Goal: Task Accomplishment & Management: Use online tool/utility

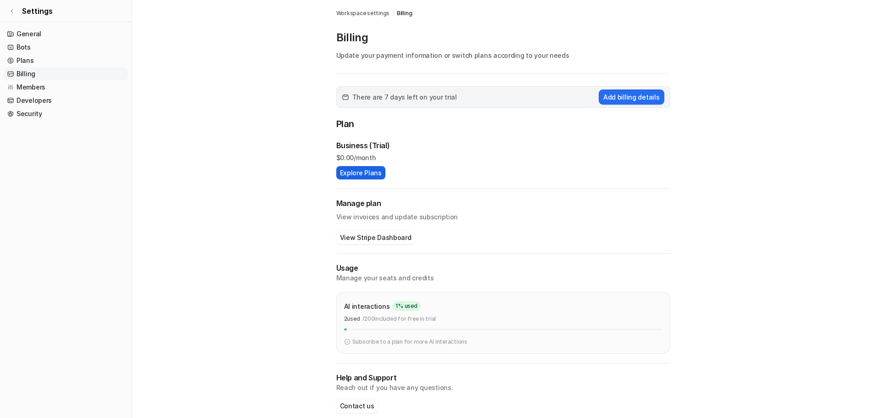
click at [376, 177] on button "Explore Plans" at bounding box center [360, 172] width 49 height 13
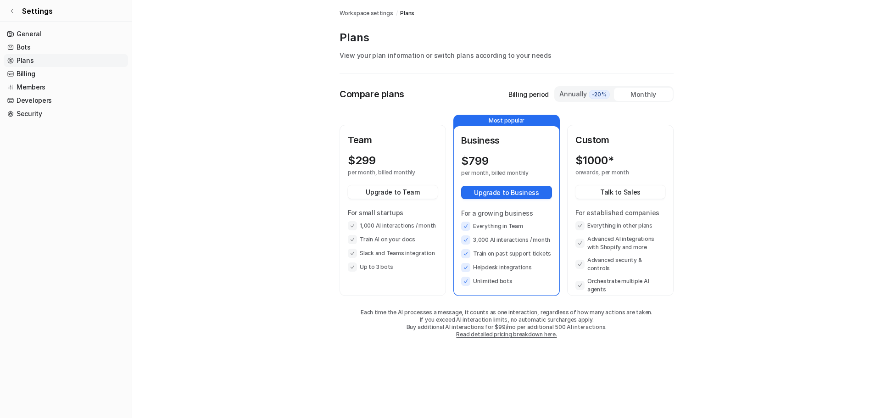
click at [762, 102] on main "Workspace settings / Plans Plans View your plan information or switch plans acc…" at bounding box center [506, 178] width 749 height 357
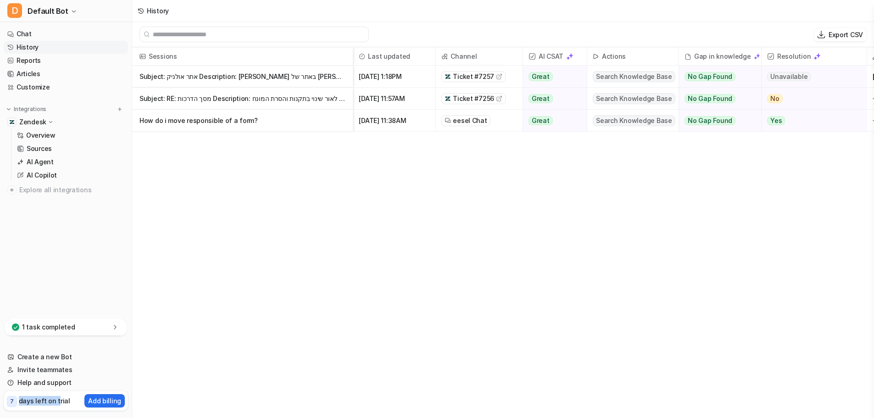
drag, startPoint x: 56, startPoint y: 404, endPoint x: 16, endPoint y: 403, distance: 39.5
click at [16, 404] on div "7 days left on trial" at bounding box center [38, 400] width 63 height 13
click at [36, 159] on p "AI Agent" at bounding box center [40, 161] width 27 height 9
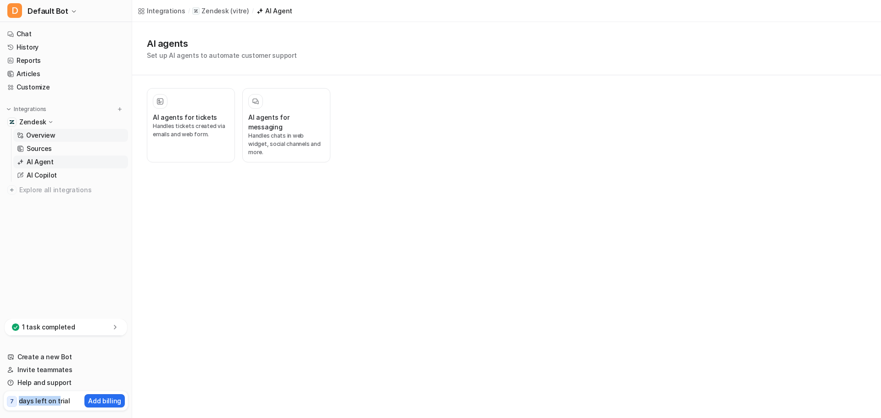
click at [59, 141] on link "Overview" at bounding box center [70, 135] width 115 height 13
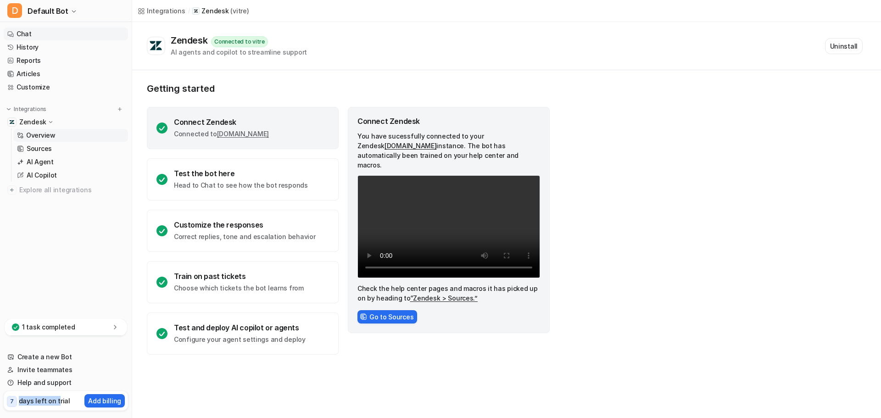
click at [67, 31] on link "Chat" at bounding box center [66, 34] width 124 height 13
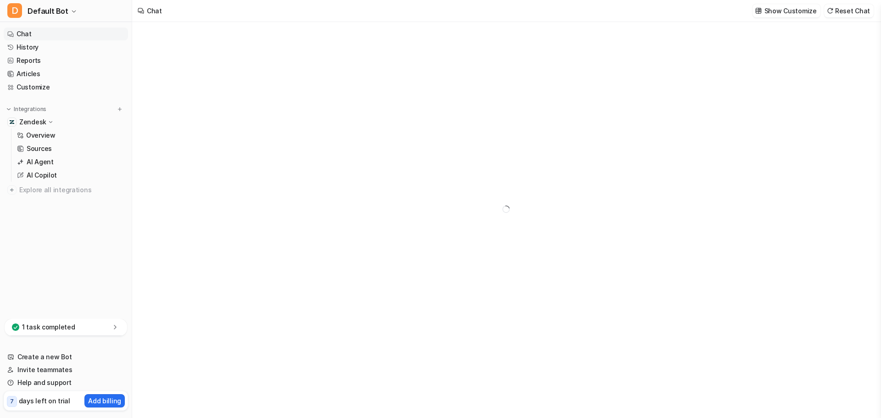
drag, startPoint x: 666, startPoint y: 110, endPoint x: 670, endPoint y: 108, distance: 4.7
click at [669, 108] on div at bounding box center [506, 209] width 338 height 374
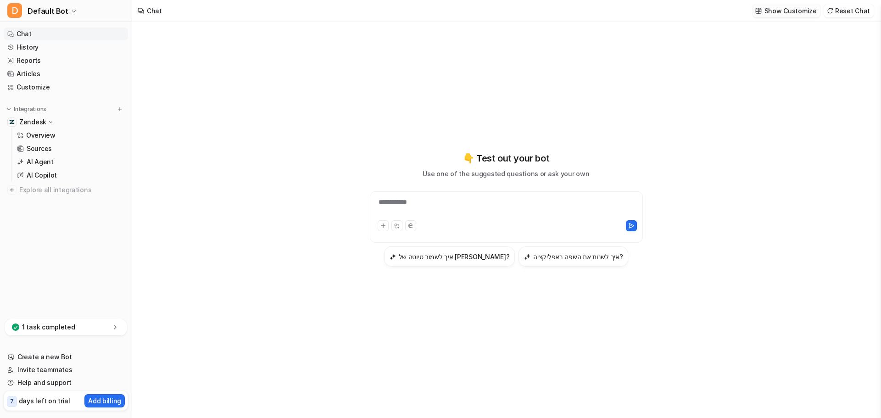
drag, startPoint x: 776, startPoint y: 43, endPoint x: 786, endPoint y: 6, distance: 38.1
click at [777, 46] on div "**********" at bounding box center [506, 220] width 748 height 396
